Goal: Find specific page/section: Find specific page/section

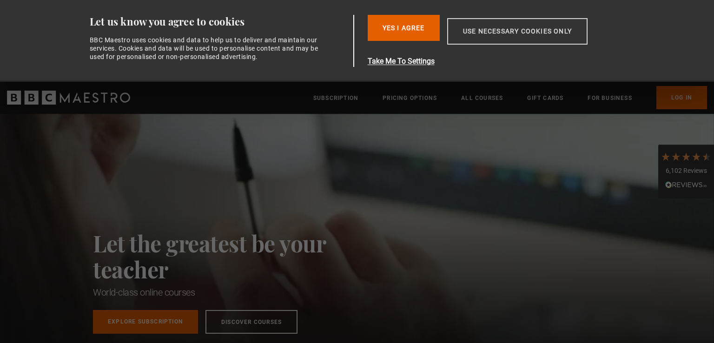
click at [511, 38] on button "Use necessary cookies only" at bounding box center [517, 31] width 140 height 27
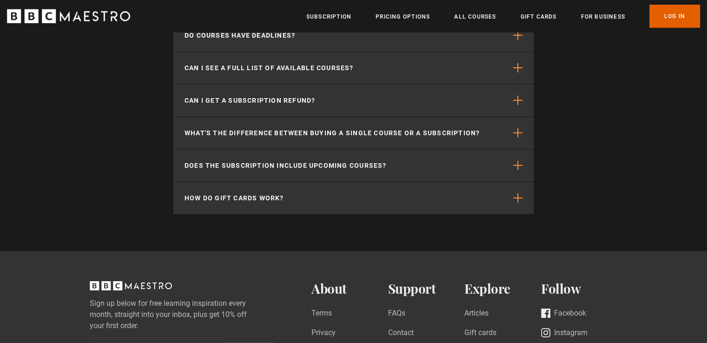
scroll to position [3000, 0]
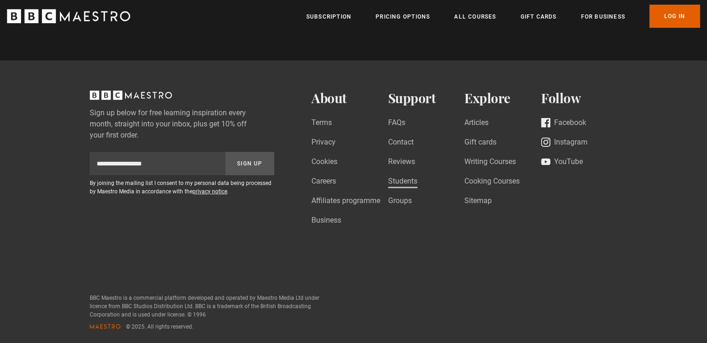
click at [406, 183] on link "Students" at bounding box center [402, 182] width 29 height 13
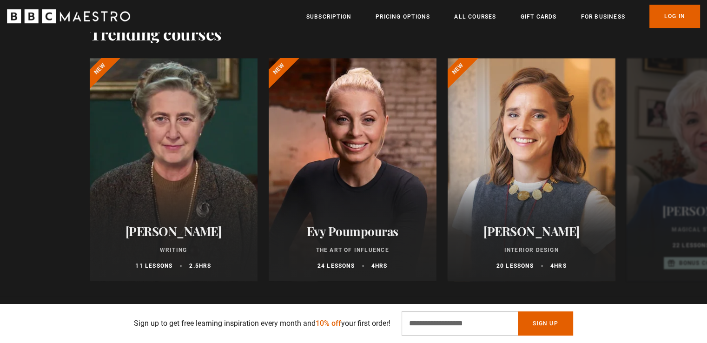
scroll to position [605, 0]
